Goal: Task Accomplishment & Management: Manage account settings

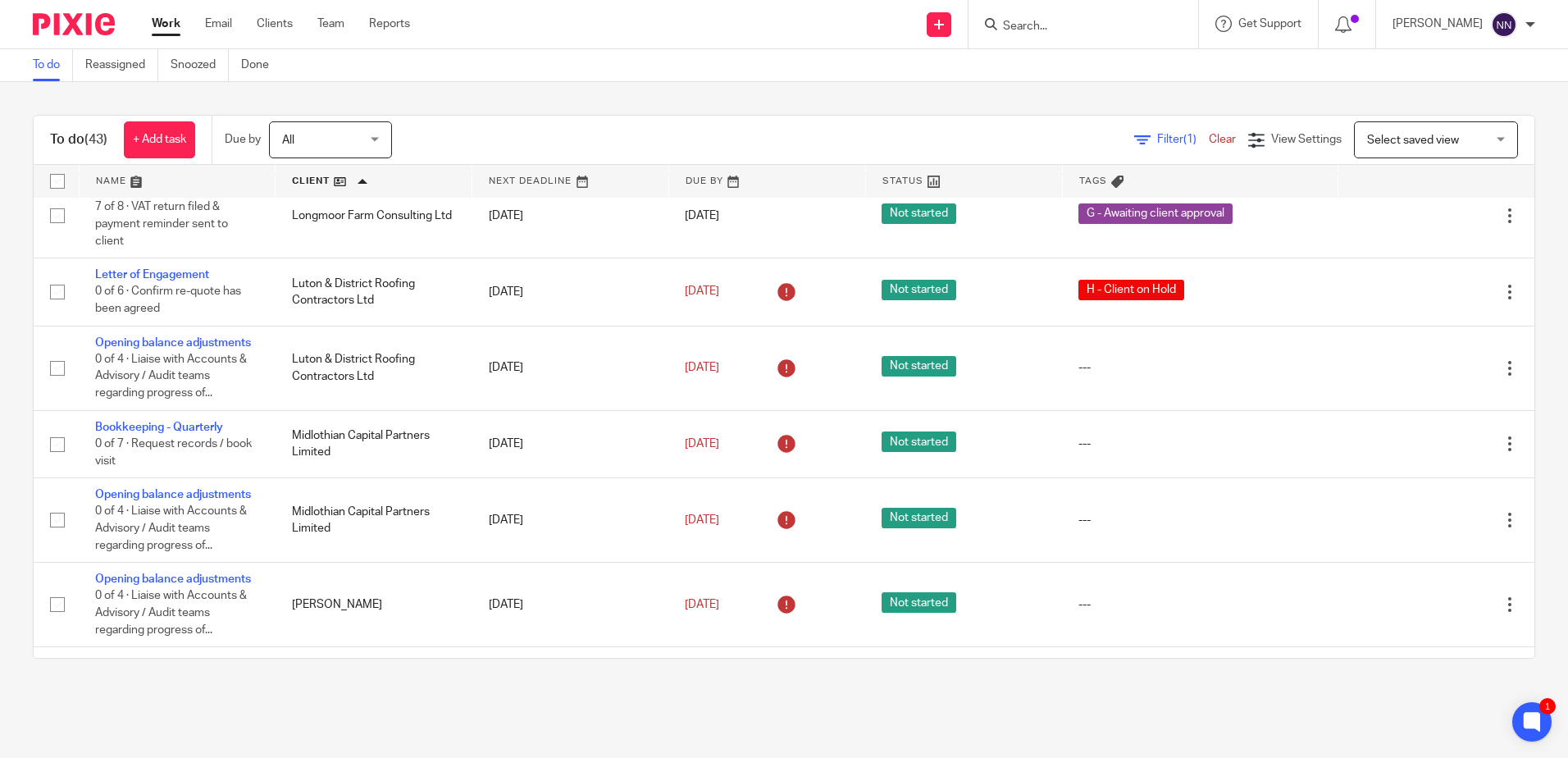
scroll to position [2133, 0]
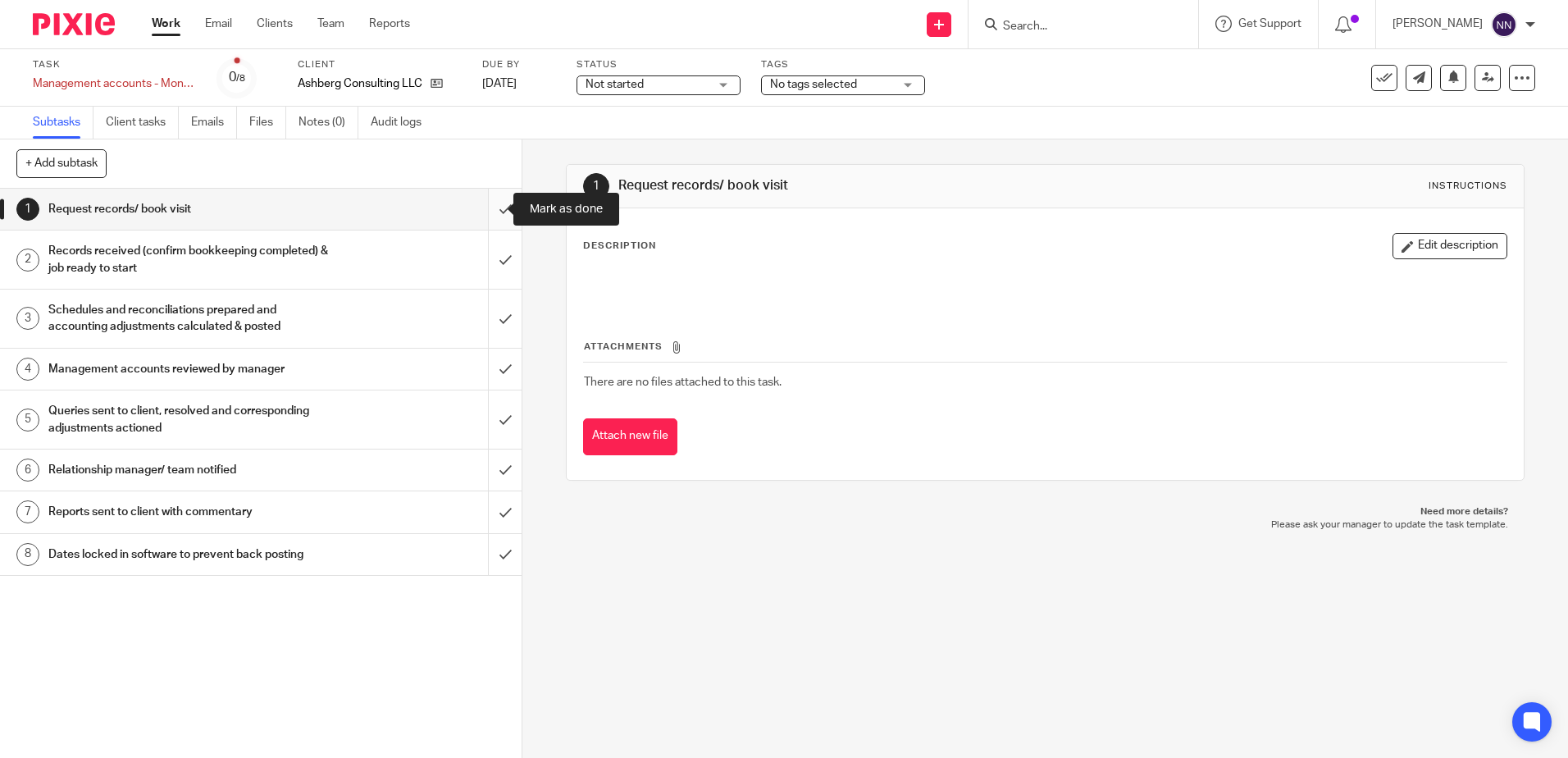
click at [495, 203] on input "submit" at bounding box center [261, 209] width 522 height 41
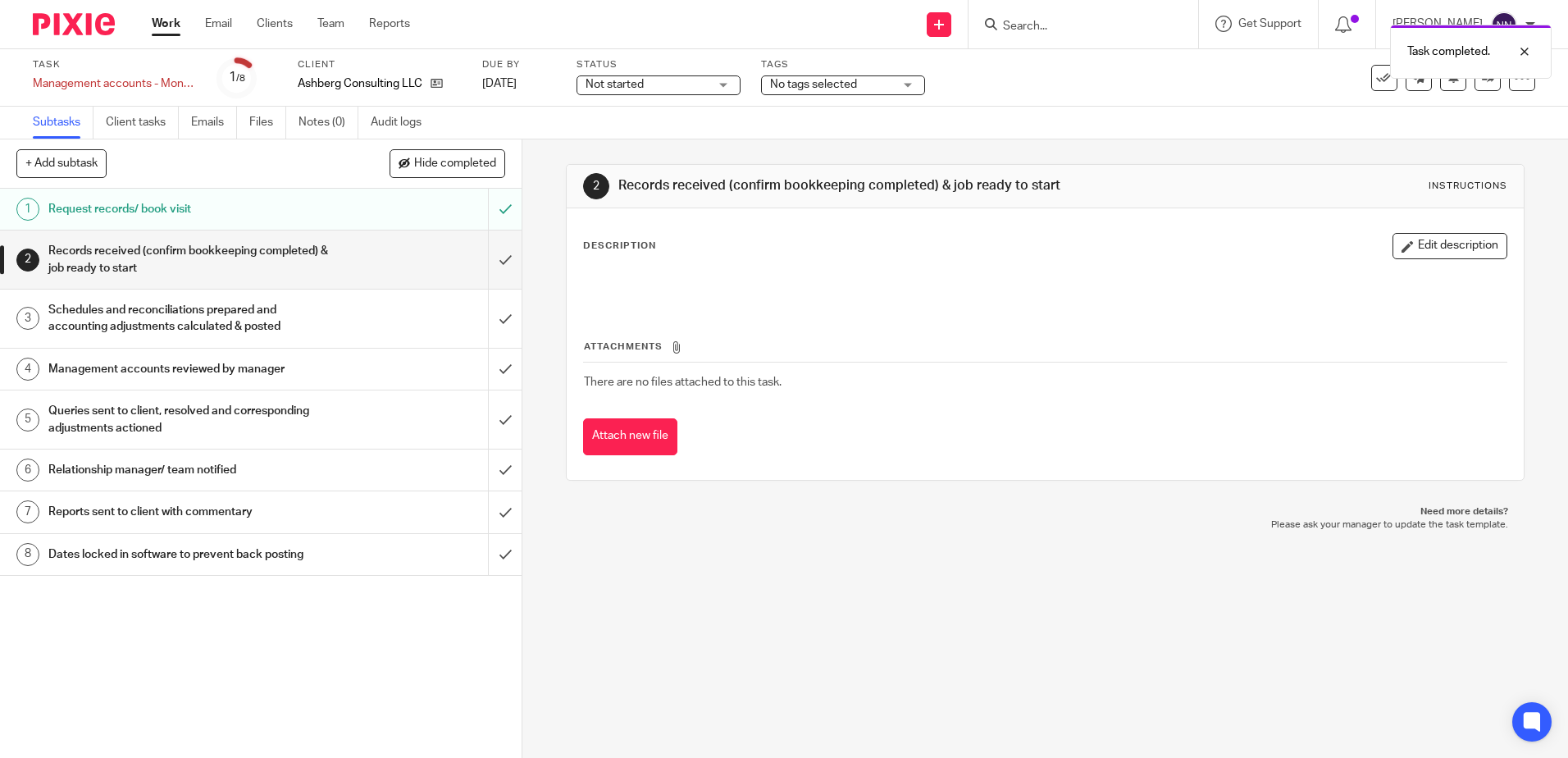
click at [723, 85] on div "Not started Not started" at bounding box center [659, 85] width 164 height 20
click at [646, 141] on li "In progress" at bounding box center [658, 145] width 162 height 34
click at [920, 85] on div "No tags selected" at bounding box center [843, 85] width 164 height 20
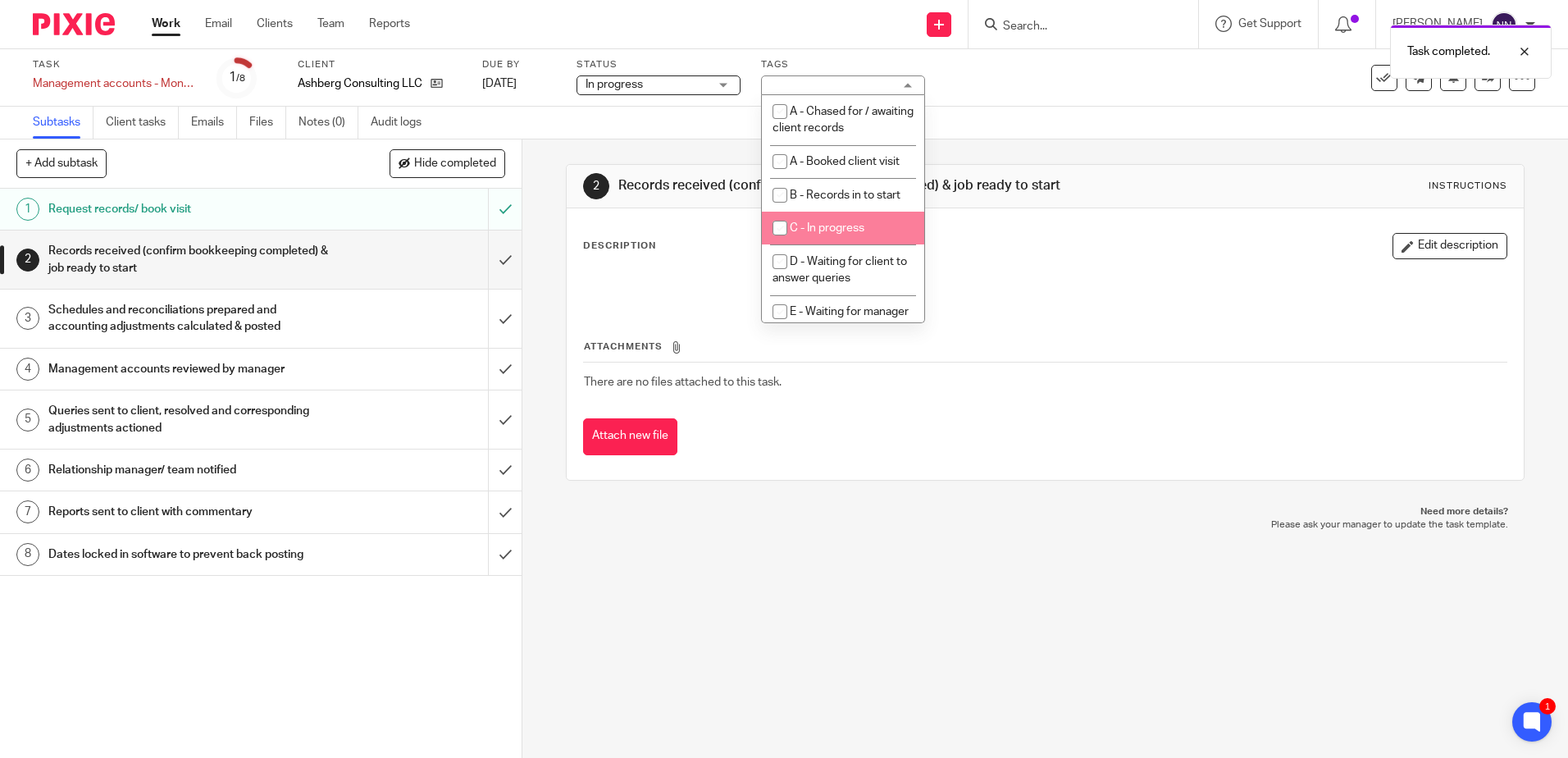
click at [782, 225] on input "checkbox" at bounding box center [779, 228] width 31 height 31
checkbox input "true"
